Goal: Transaction & Acquisition: Purchase product/service

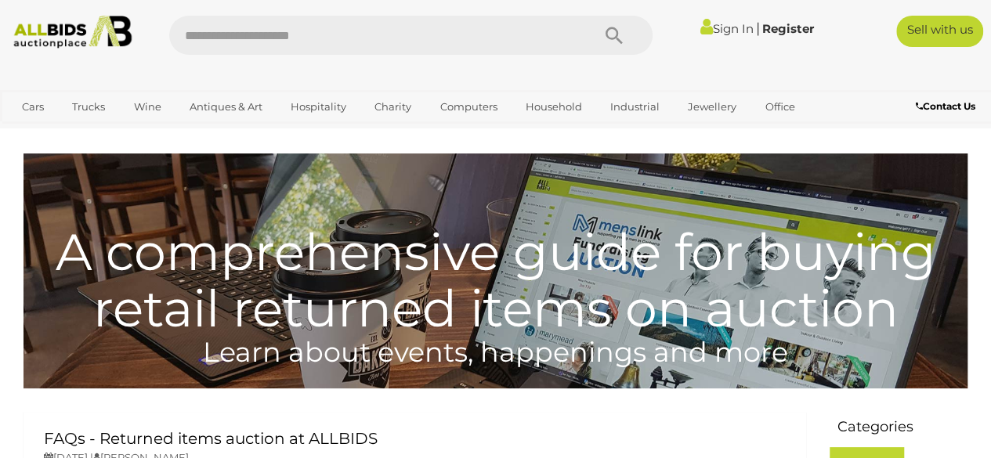
click at [320, 39] on input "text" at bounding box center [372, 35] width 407 height 39
type input "******"
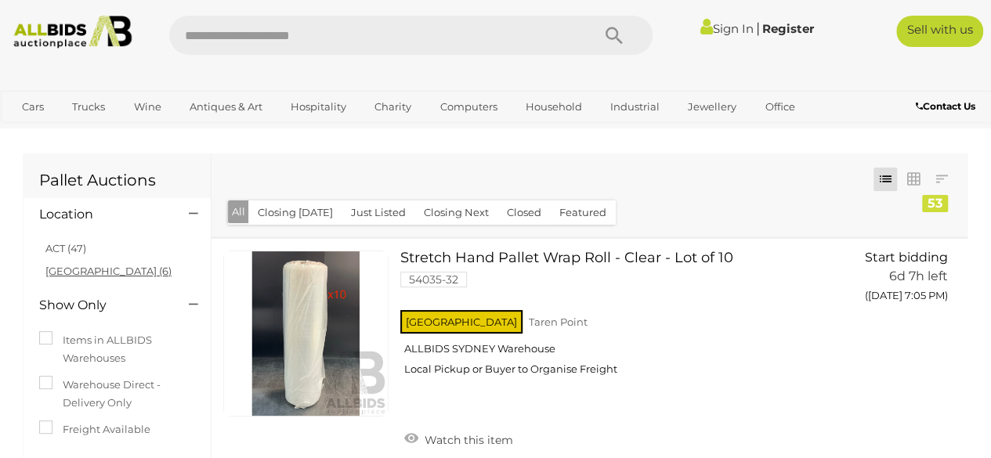
click at [69, 268] on link "[GEOGRAPHIC_DATA] (6)" at bounding box center [108, 271] width 126 height 13
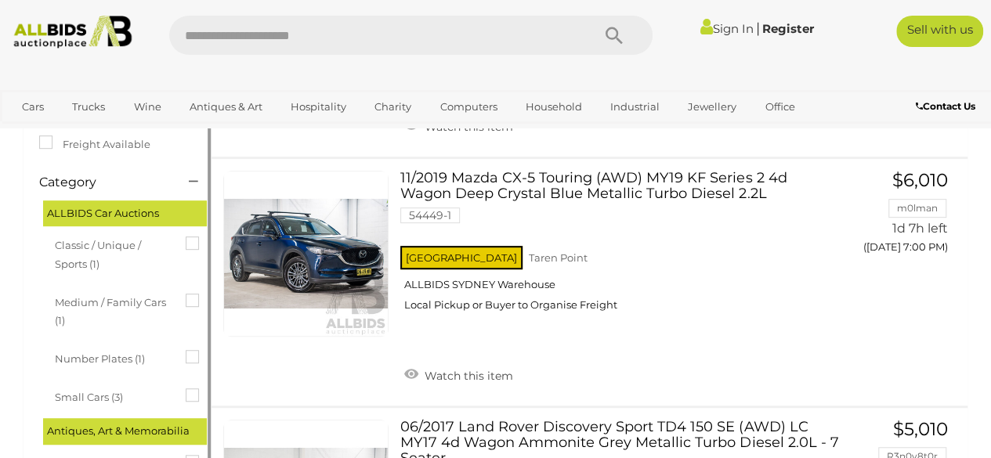
scroll to position [235, 0]
